Goal: Check status: Check status

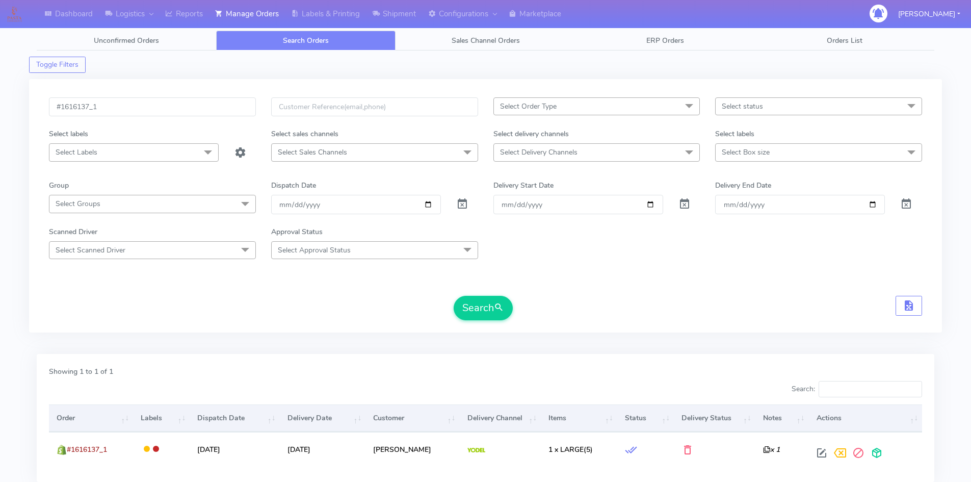
click at [129, 114] on input "#1616137_1" at bounding box center [152, 106] width 207 height 19
type input "#1616154"
click at [463, 207] on span at bounding box center [462, 206] width 12 height 10
click at [492, 304] on button "Search" at bounding box center [483, 308] width 59 height 24
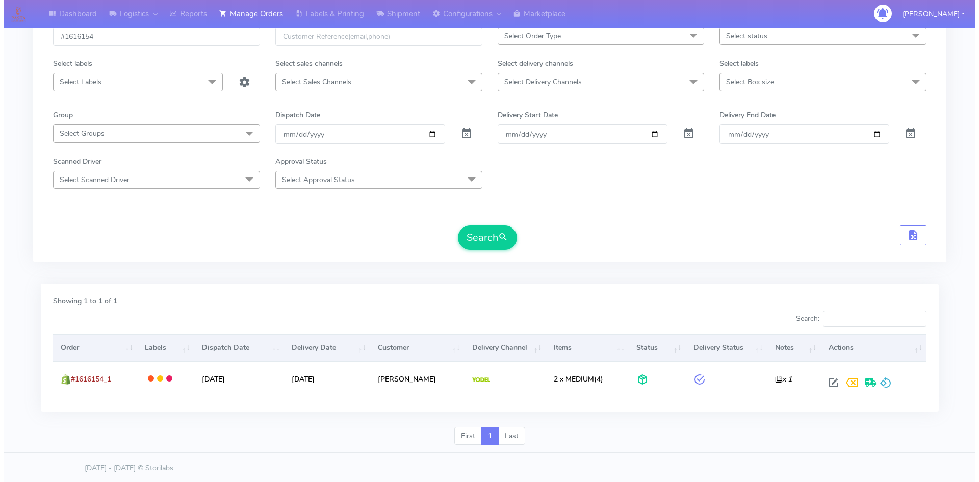
scroll to position [72, 0]
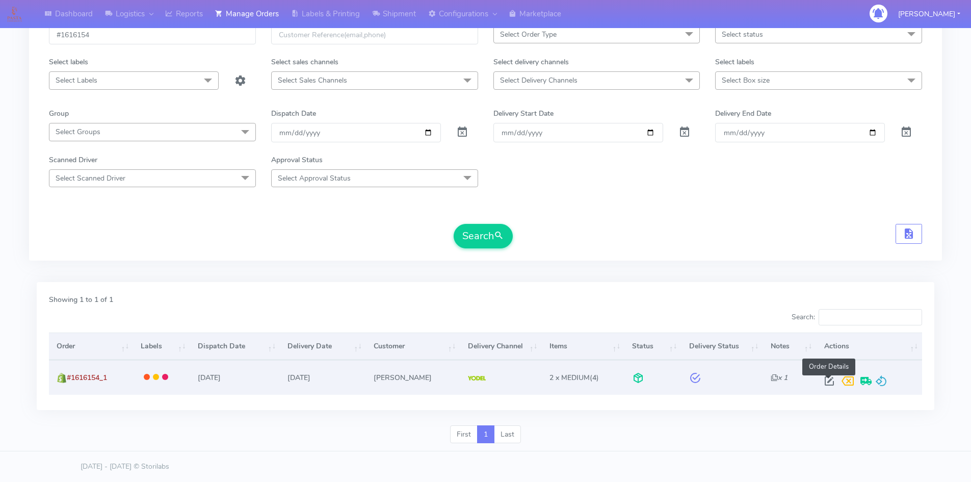
click at [828, 378] on span at bounding box center [829, 383] width 18 height 10
select select "5"
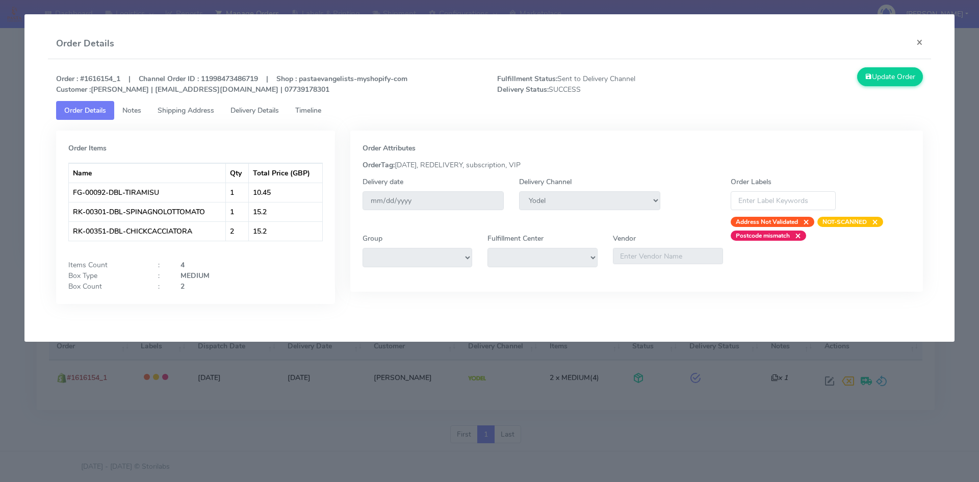
drag, startPoint x: 534, startPoint y: 161, endPoint x: 526, endPoint y: 164, distance: 9.0
click at [526, 164] on div "OrderTag: [DATE], REDELIVERY, subscription, VIP" at bounding box center [637, 165] width 564 height 11
click at [307, 114] on span "Timeline" at bounding box center [308, 111] width 26 height 10
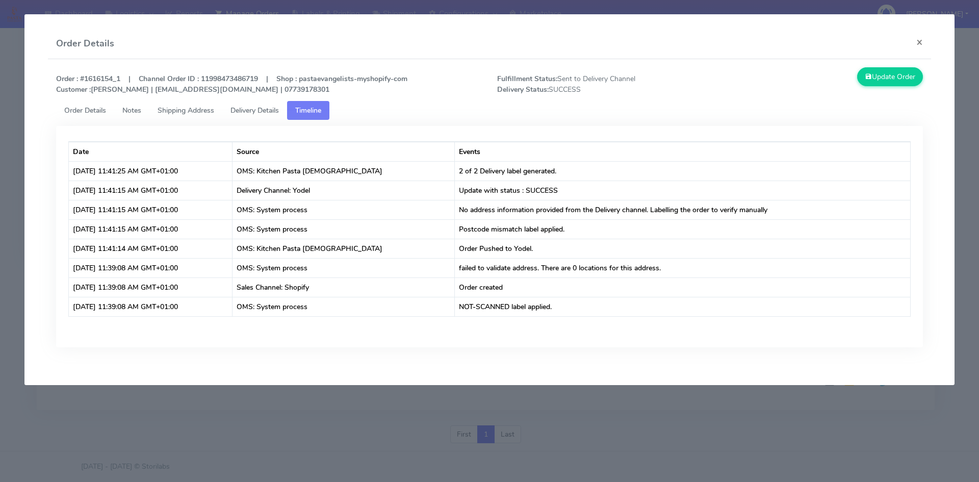
click at [276, 114] on span "Delivery Details" at bounding box center [254, 111] width 48 height 10
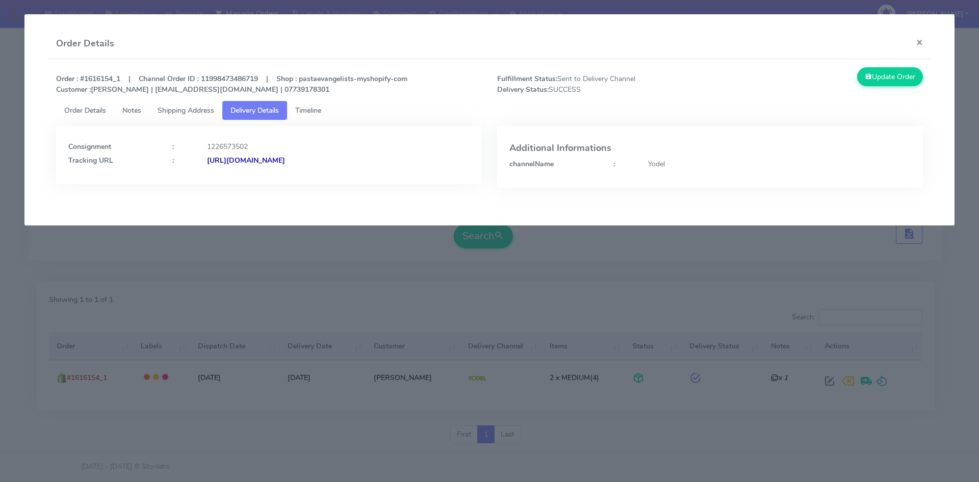
click at [181, 106] on span "Shipping Address" at bounding box center [186, 111] width 57 height 10
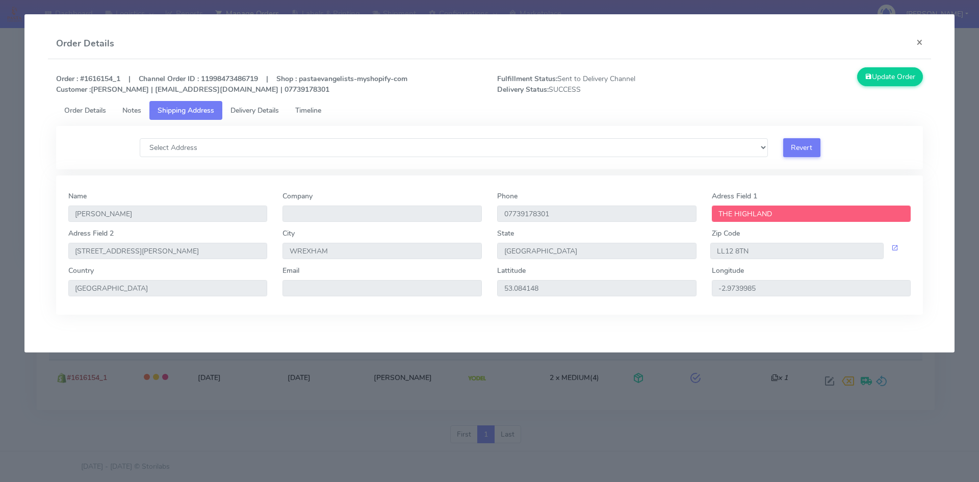
click at [135, 107] on span "Notes" at bounding box center [131, 111] width 19 height 10
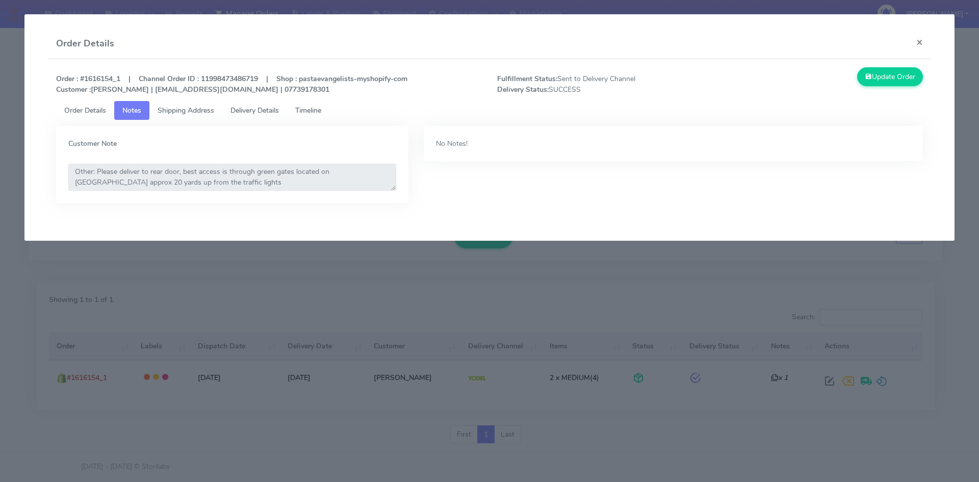
click at [196, 112] on span "Shipping Address" at bounding box center [186, 111] width 57 height 10
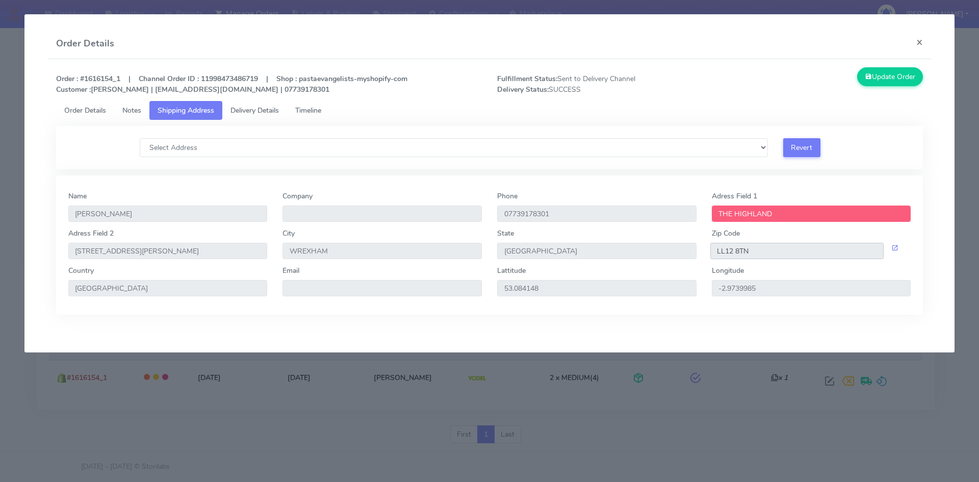
drag, startPoint x: 766, startPoint y: 253, endPoint x: 711, endPoint y: 256, distance: 55.7
click at [711, 256] on input "LL12 8TN" at bounding box center [797, 251] width 174 height 16
drag, startPoint x: 189, startPoint y: 254, endPoint x: 54, endPoint y: 246, distance: 135.9
click at [54, 246] on div "1590862 Order Details Notes Shipping Address Delivery Details Timeline Order It…" at bounding box center [489, 215] width 883 height 229
click at [315, 109] on span "Timeline" at bounding box center [308, 111] width 26 height 10
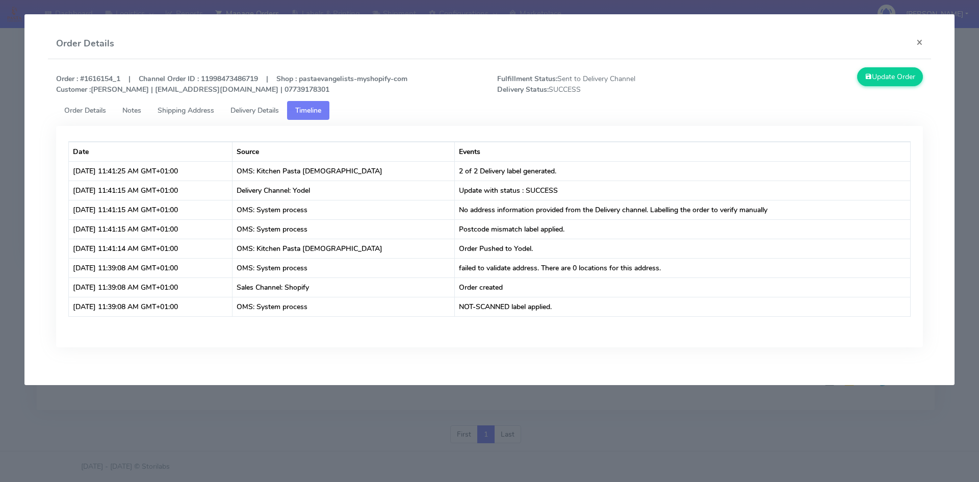
click at [252, 112] on span "Delivery Details" at bounding box center [254, 111] width 48 height 10
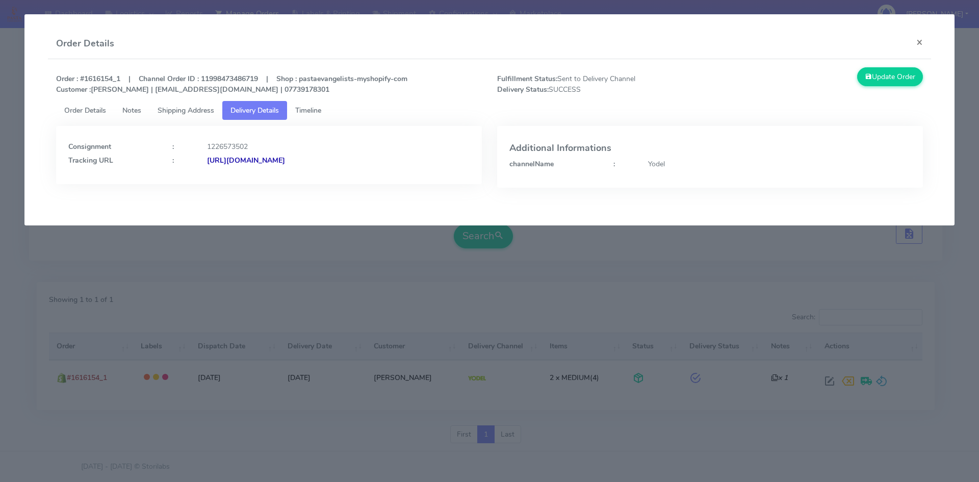
click at [125, 111] on span "Notes" at bounding box center [131, 111] width 19 height 10
